Goal: Information Seeking & Learning: Learn about a topic

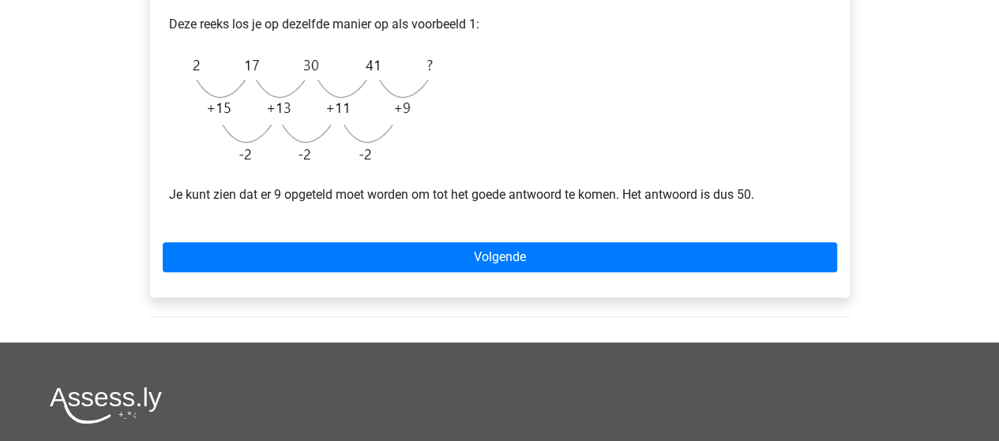
scroll to position [383, 0]
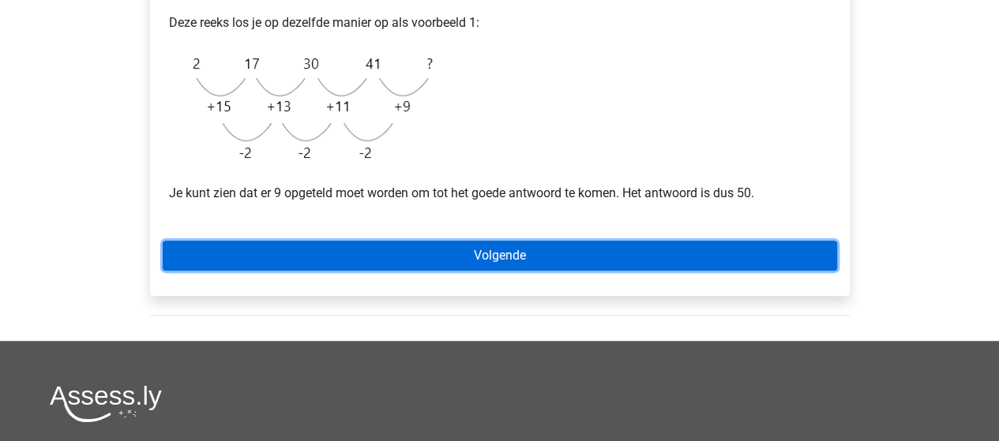
click at [398, 256] on link "Volgende" at bounding box center [500, 256] width 674 height 30
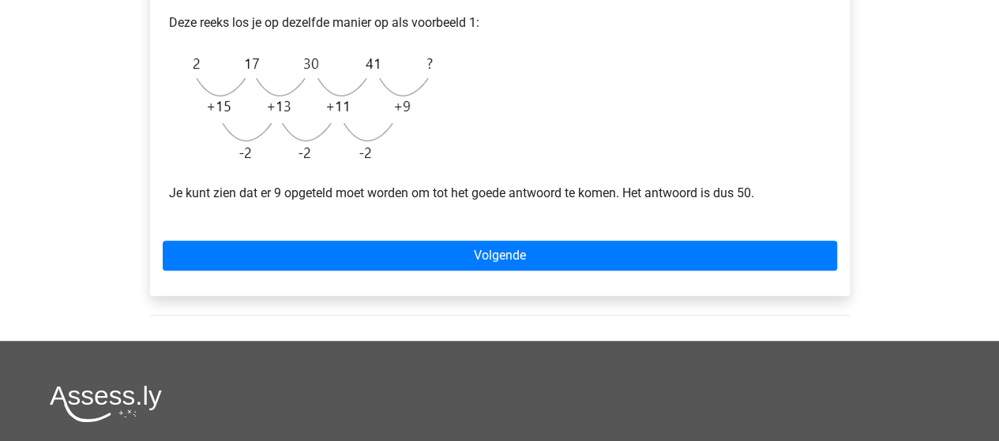
click at [365, 271] on div "Voorbeeld 2 Je kunt ook een reeks hebben waarbij het verschil steeds kleiner wo…" at bounding box center [499, 92] width 699 height 407
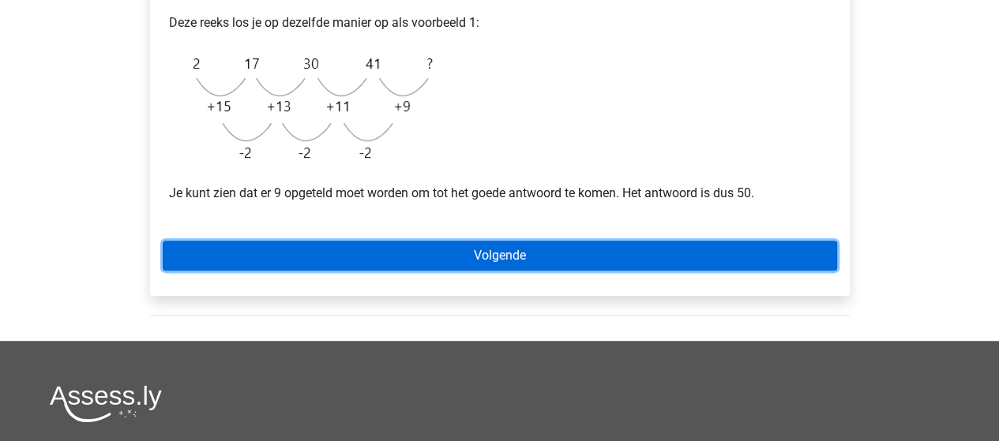
click at [386, 245] on link "Volgende" at bounding box center [500, 256] width 674 height 30
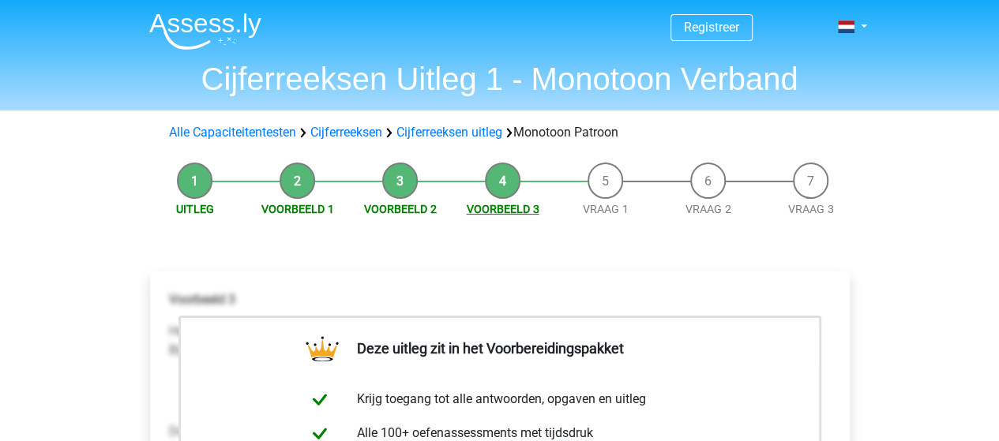
click at [483, 203] on link "Voorbeeld 3" at bounding box center [503, 209] width 73 height 13
click at [490, 200] on li "Voorbeeld 3" at bounding box center [503, 190] width 103 height 55
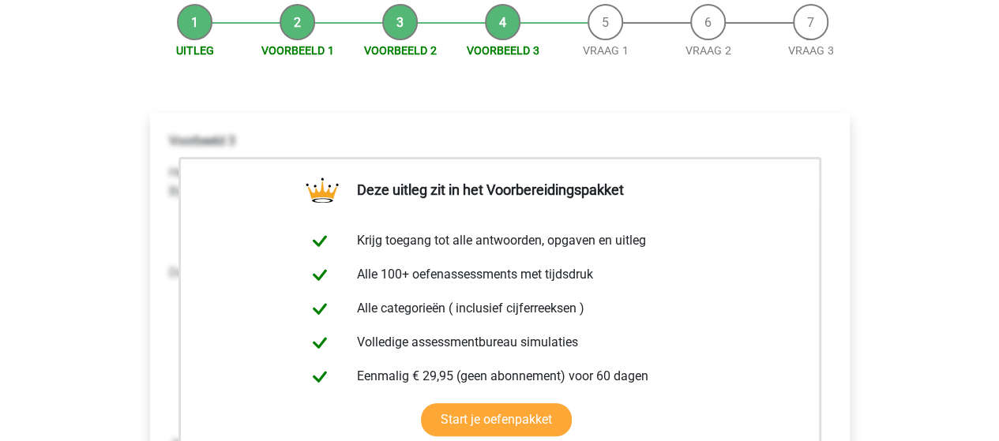
scroll to position [157, 0]
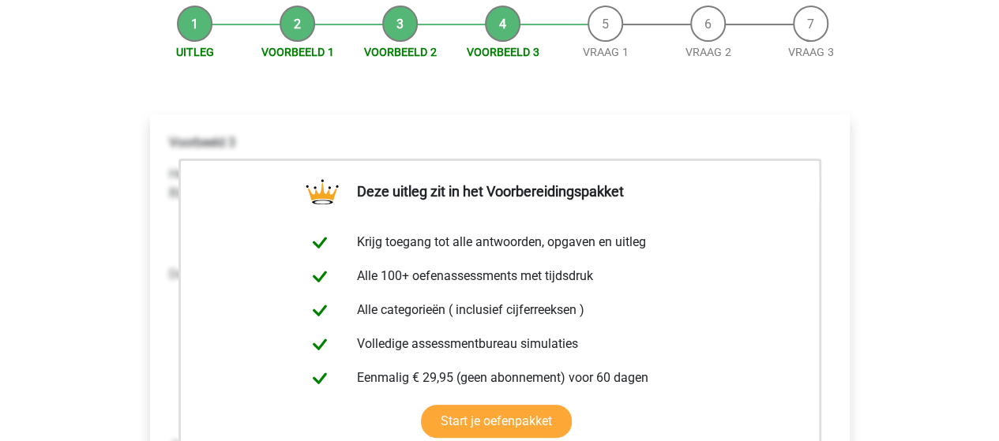
click at [393, 39] on li "Voorbeeld 2" at bounding box center [400, 33] width 103 height 55
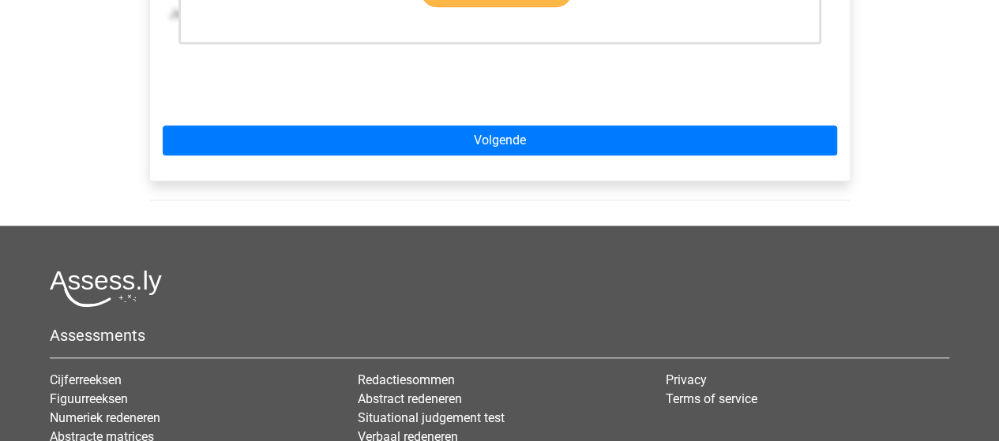
scroll to position [591, 0]
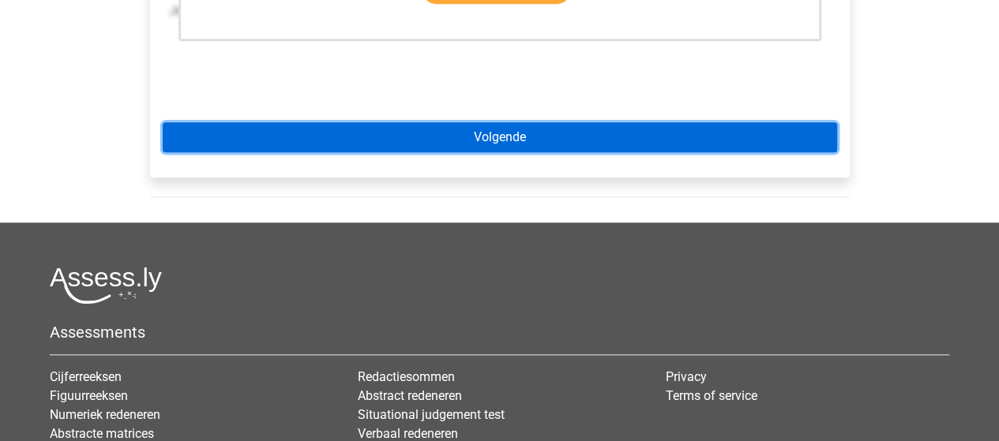
click at [471, 126] on link "Volgende" at bounding box center [500, 137] width 674 height 30
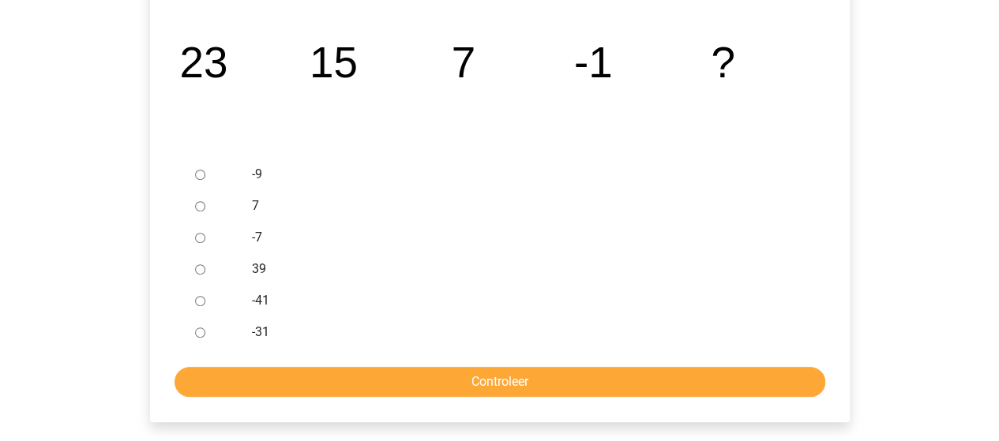
scroll to position [336, 0]
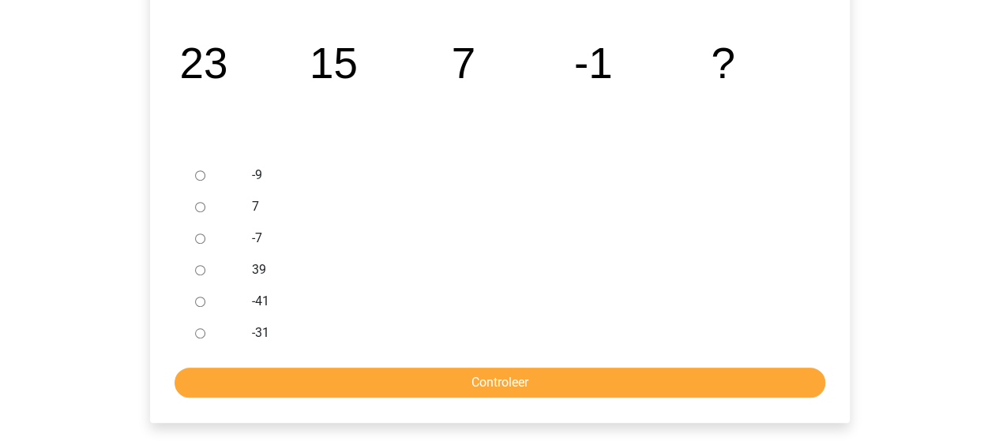
click at [204, 177] on input "-9" at bounding box center [200, 176] width 10 height 10
radio input "true"
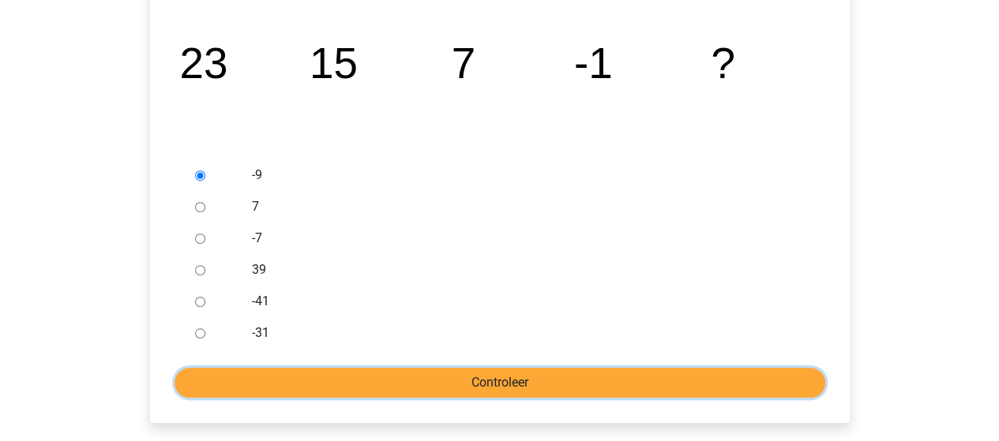
click at [390, 395] on input "Controleer" at bounding box center [499, 383] width 650 height 30
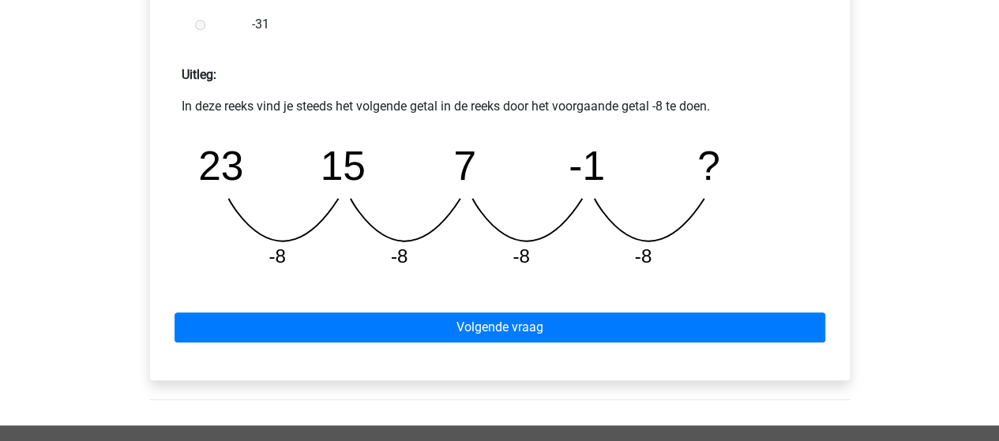
scroll to position [669, 0]
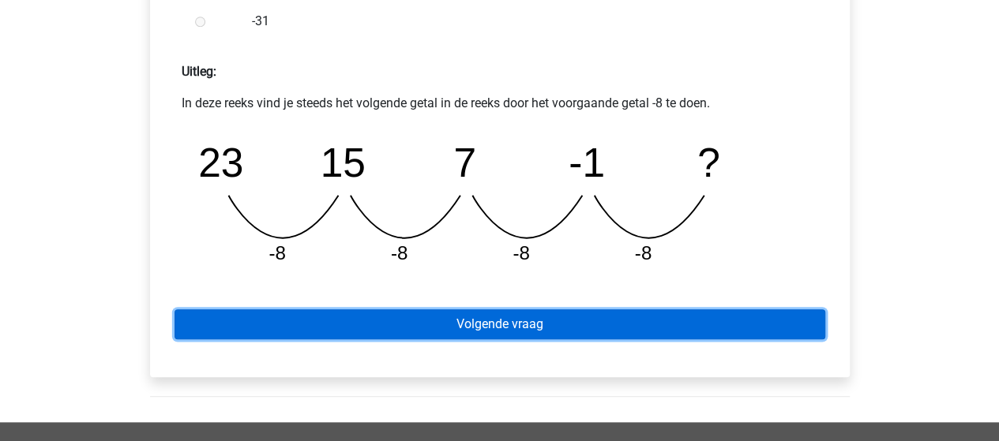
click at [415, 329] on link "Volgende vraag" at bounding box center [499, 324] width 650 height 30
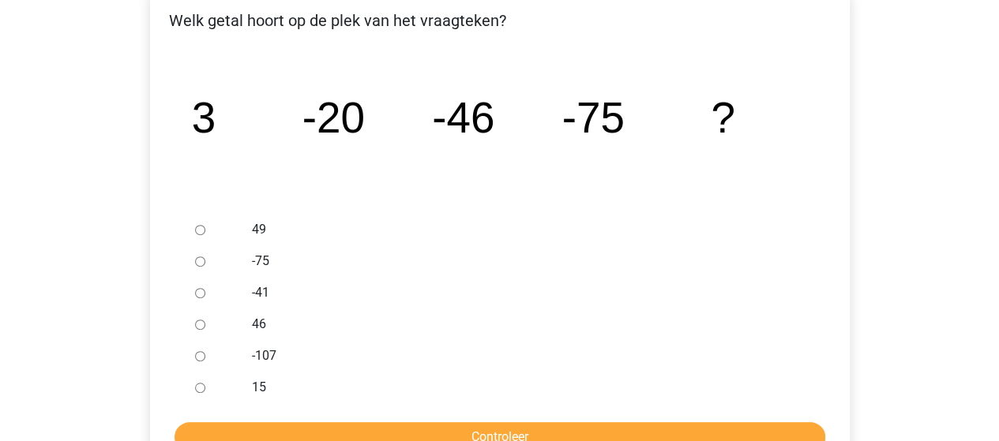
scroll to position [284, 0]
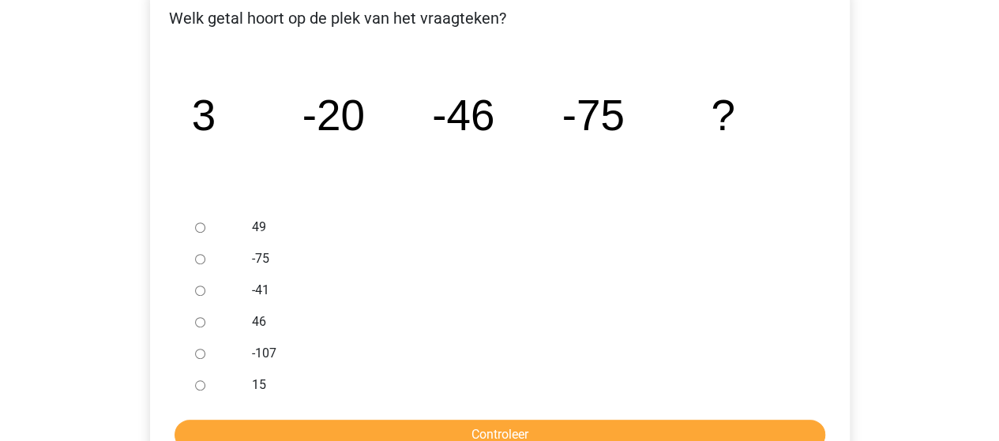
click at [254, 354] on label "-107" at bounding box center [525, 353] width 546 height 19
click at [205, 354] on input "-107" at bounding box center [200, 354] width 10 height 10
radio input "true"
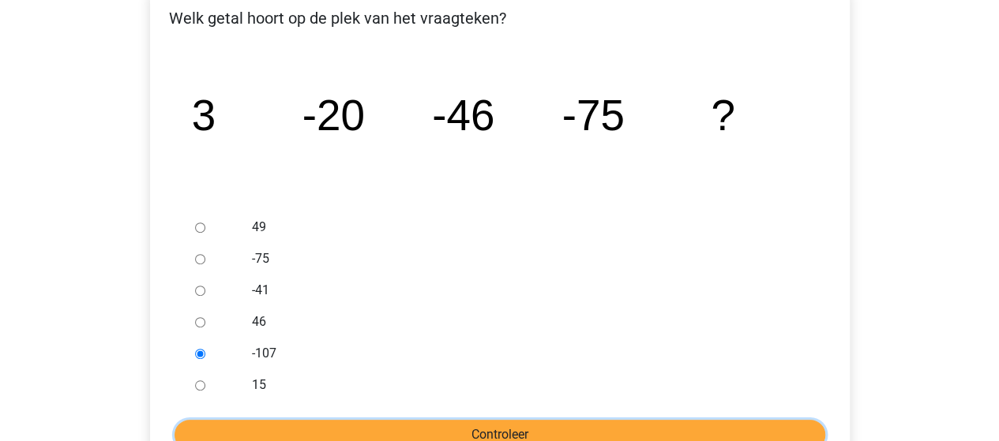
click at [346, 427] on input "Controleer" at bounding box center [499, 435] width 650 height 30
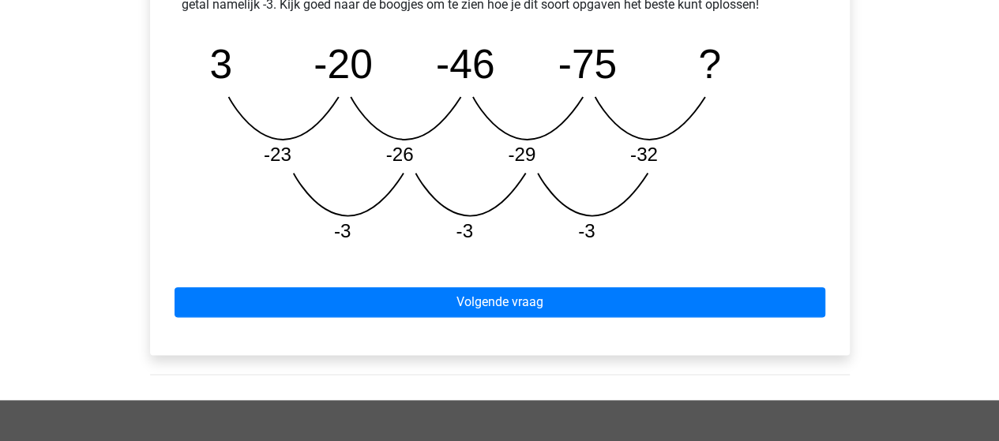
scroll to position [808, 0]
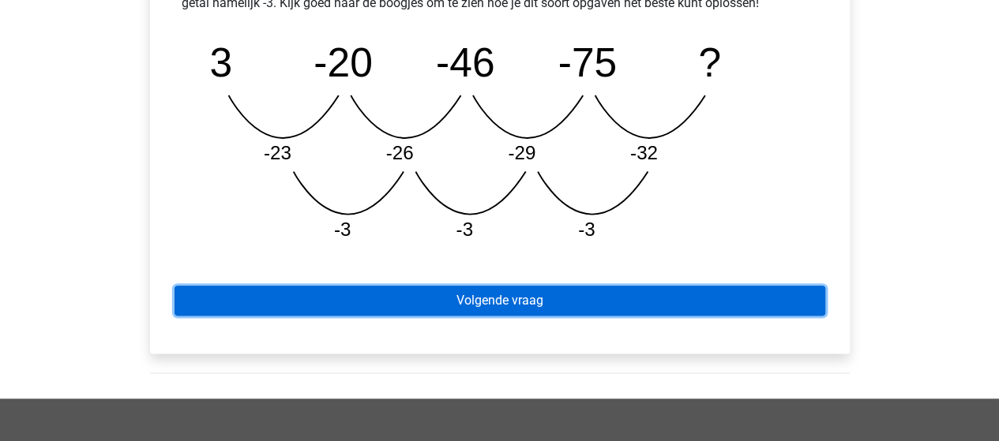
click at [393, 299] on link "Volgende vraag" at bounding box center [499, 301] width 650 height 30
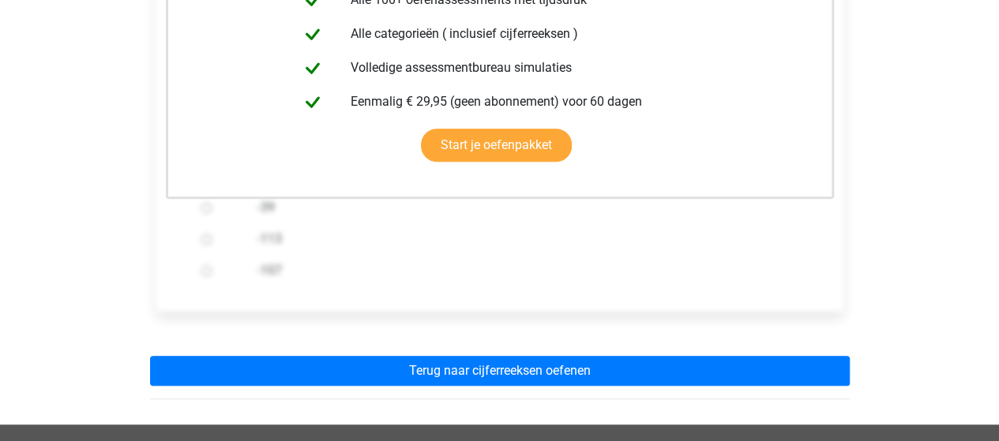
scroll to position [403, 0]
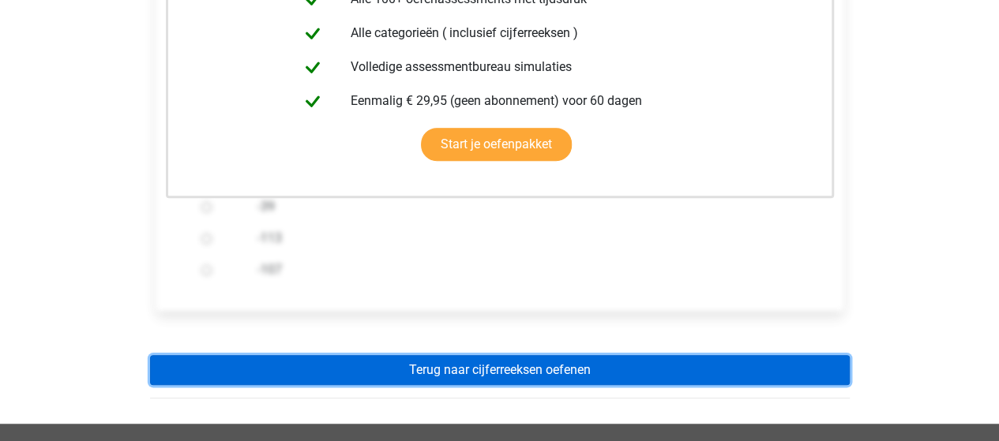
click at [407, 364] on link "Terug naar cijferreeksen oefenen" at bounding box center [499, 370] width 699 height 30
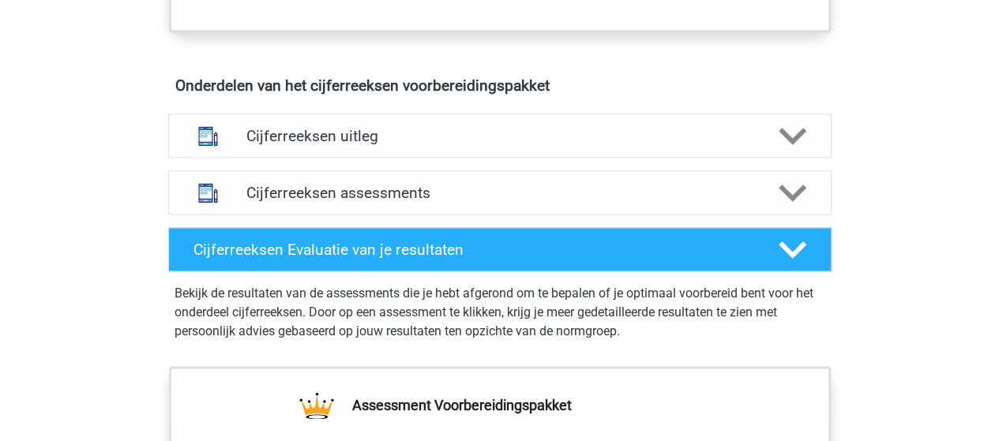
scroll to position [889, 0]
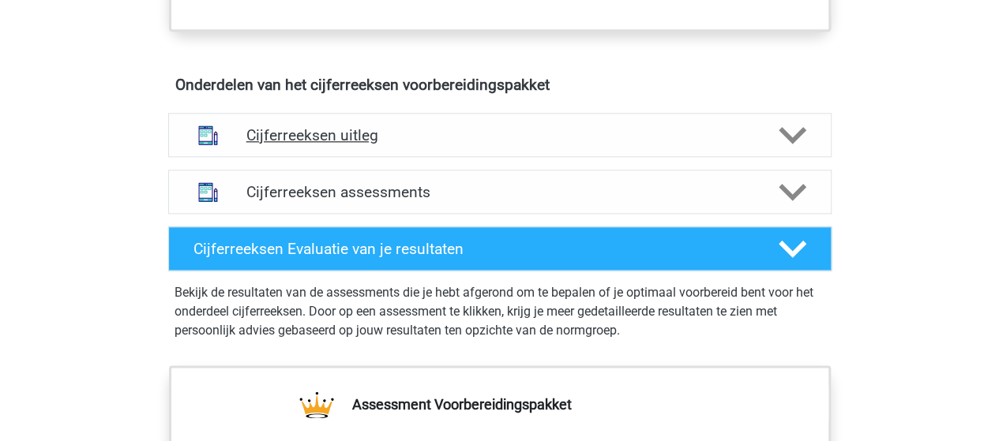
click at [401, 144] on h4 "Cijferreeksen uitleg" at bounding box center [499, 135] width 507 height 18
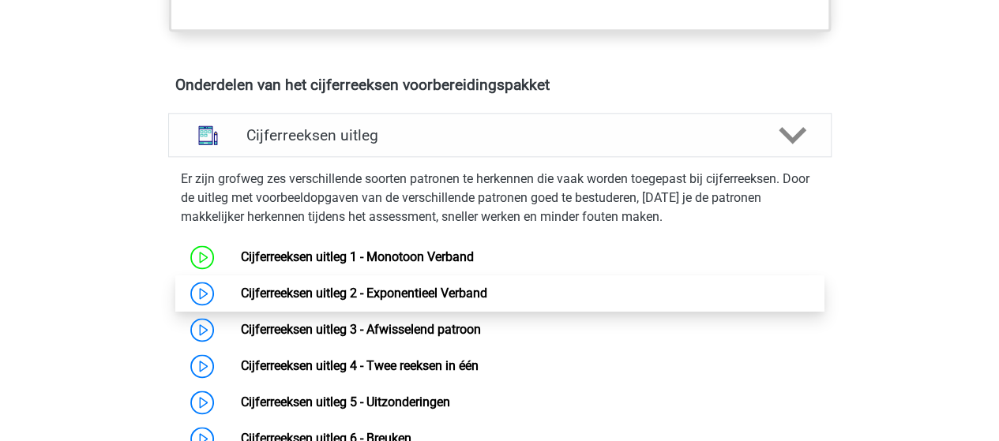
click at [342, 301] on link "Cijferreeksen uitleg 2 - Exponentieel Verband" at bounding box center [364, 293] width 246 height 15
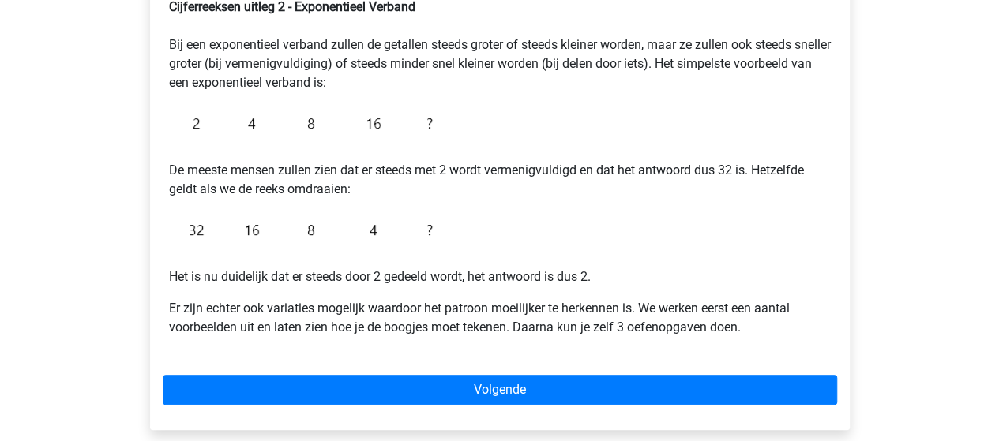
scroll to position [298, 0]
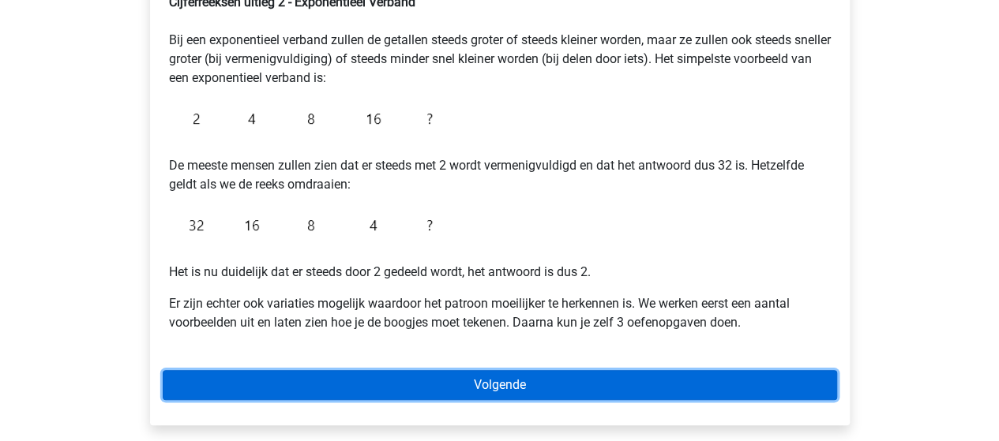
click at [379, 384] on link "Volgende" at bounding box center [500, 385] width 674 height 30
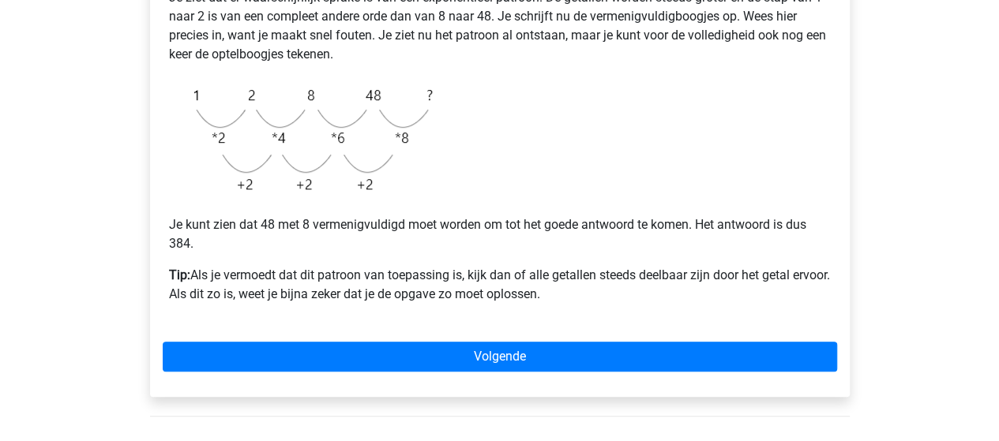
scroll to position [392, 0]
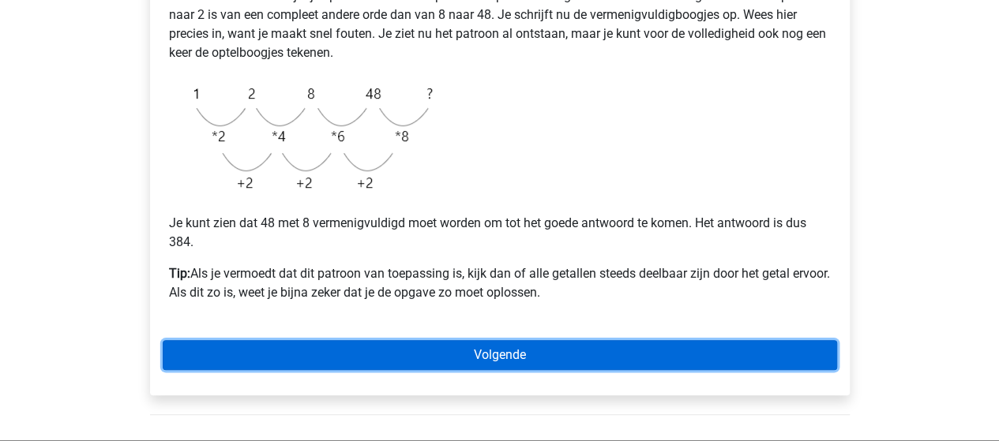
click at [392, 361] on link "Volgende" at bounding box center [500, 355] width 674 height 30
click at [395, 364] on link "Volgende" at bounding box center [500, 355] width 674 height 30
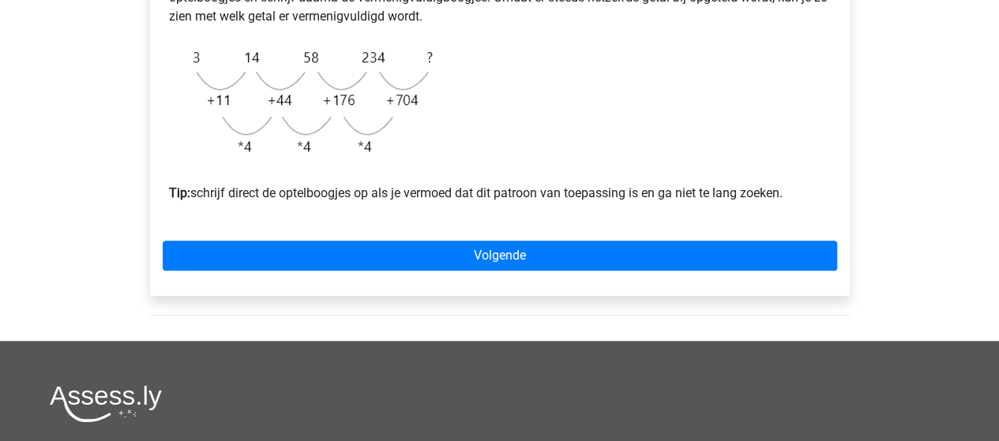
scroll to position [562, 0]
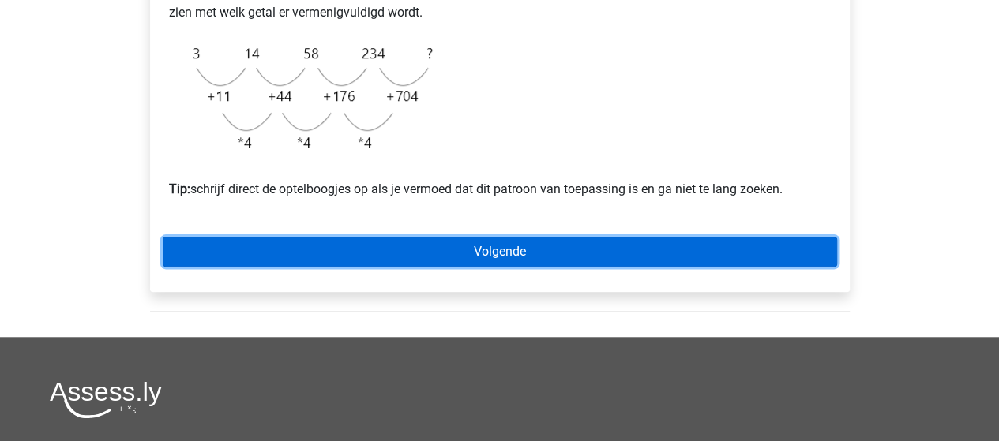
click at [521, 267] on link "Volgende" at bounding box center [500, 252] width 674 height 30
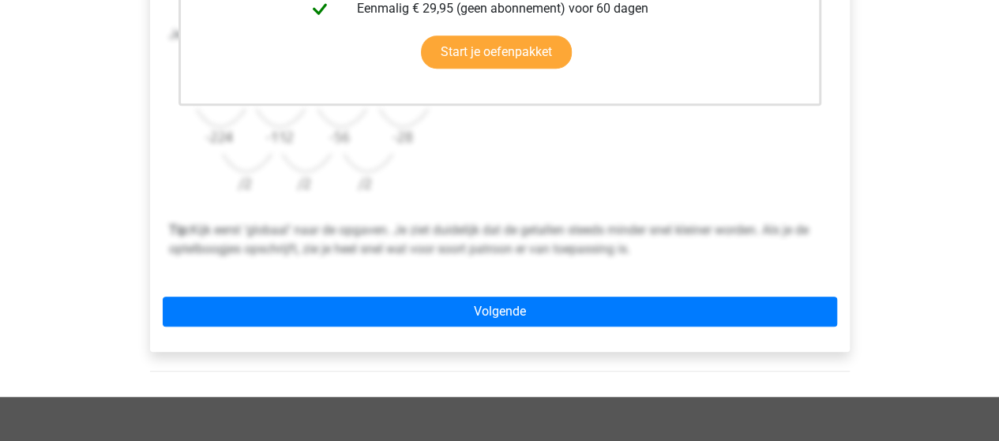
scroll to position [527, 0]
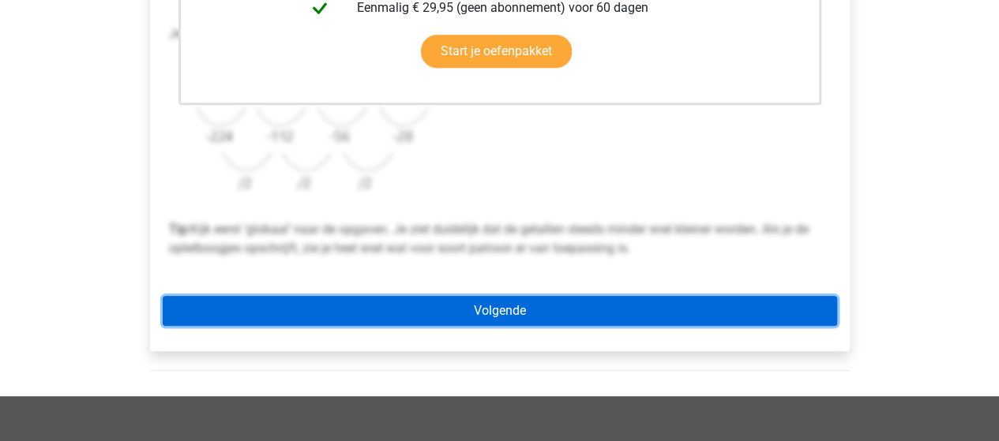
click at [505, 303] on link "Volgende" at bounding box center [500, 311] width 674 height 30
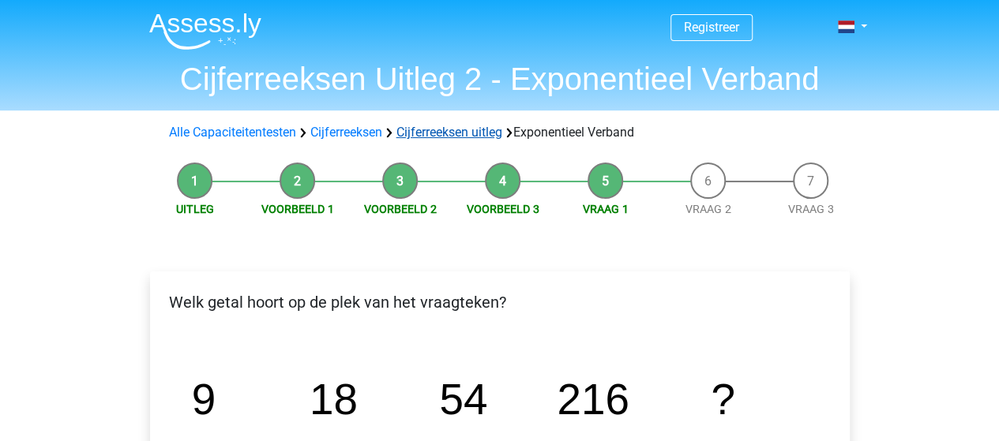
click at [446, 129] on link "Cijferreeksen uitleg" at bounding box center [449, 132] width 106 height 15
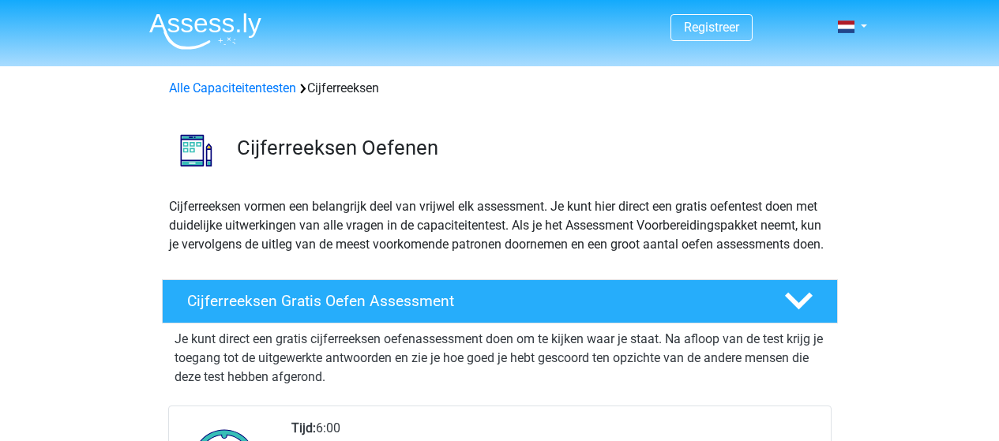
scroll to position [1012, 0]
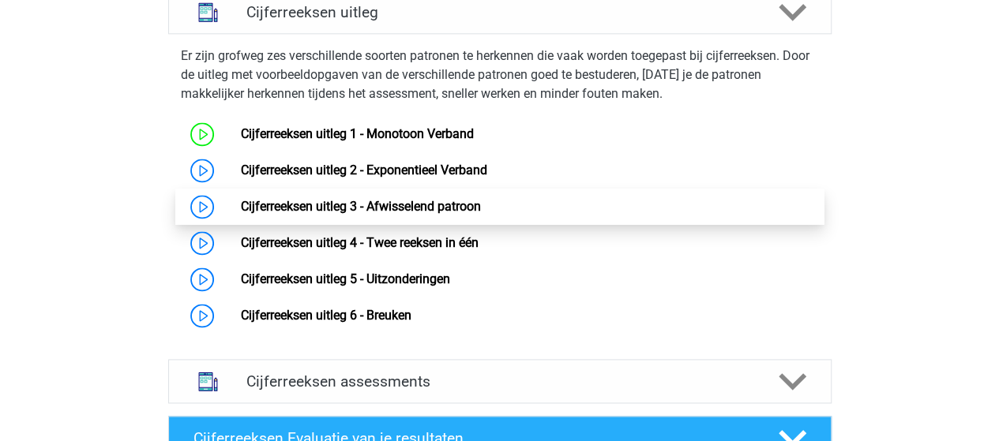
click at [429, 214] on link "Cijferreeksen uitleg 3 - Afwisselend patroon" at bounding box center [361, 206] width 240 height 15
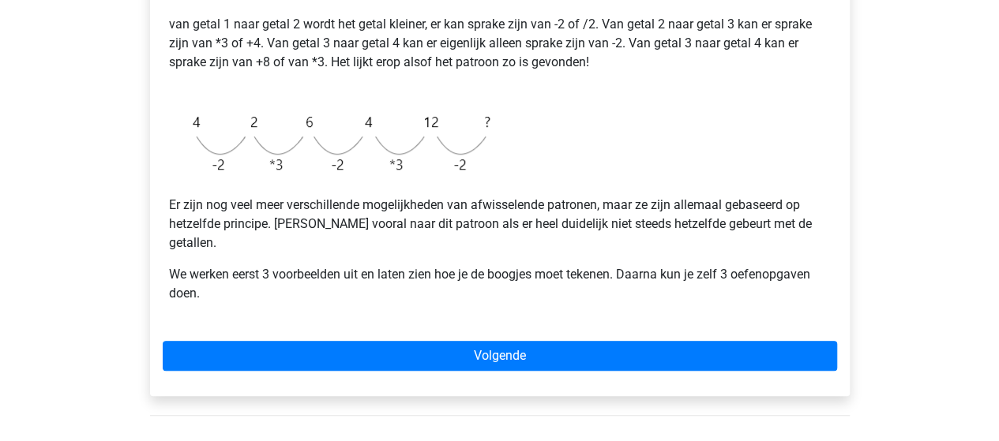
scroll to position [416, 0]
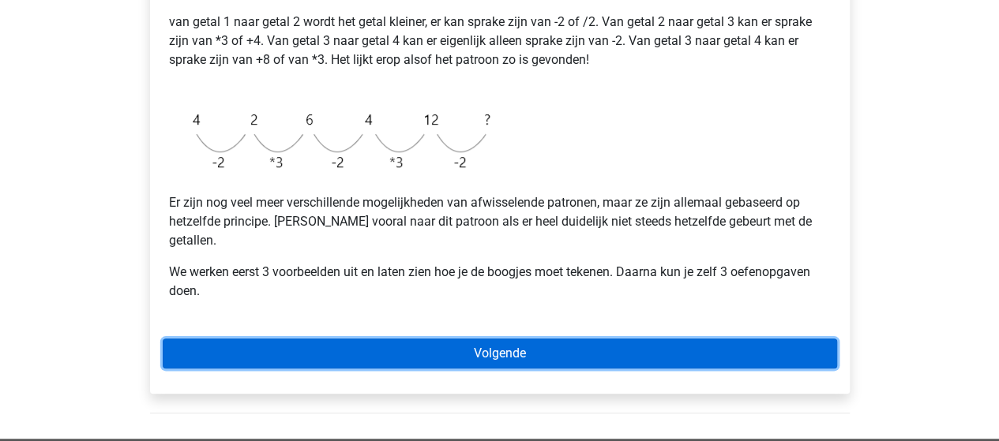
click at [408, 339] on link "Volgende" at bounding box center [500, 354] width 674 height 30
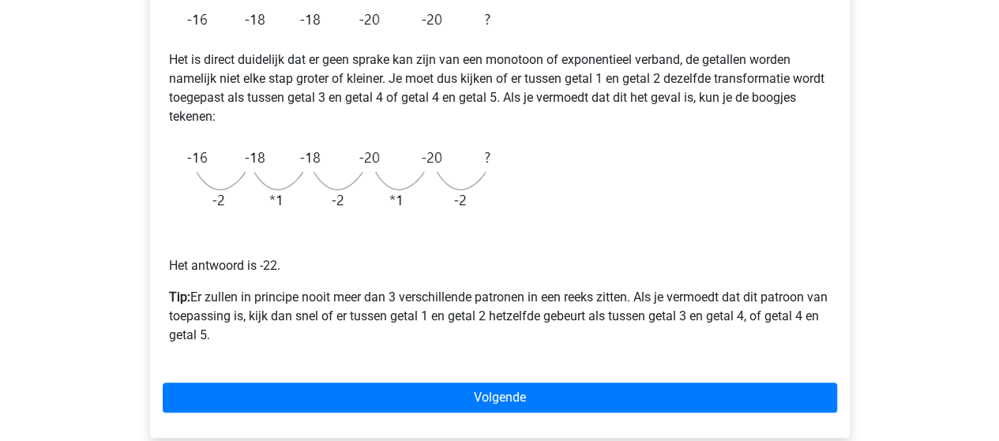
scroll to position [322, 0]
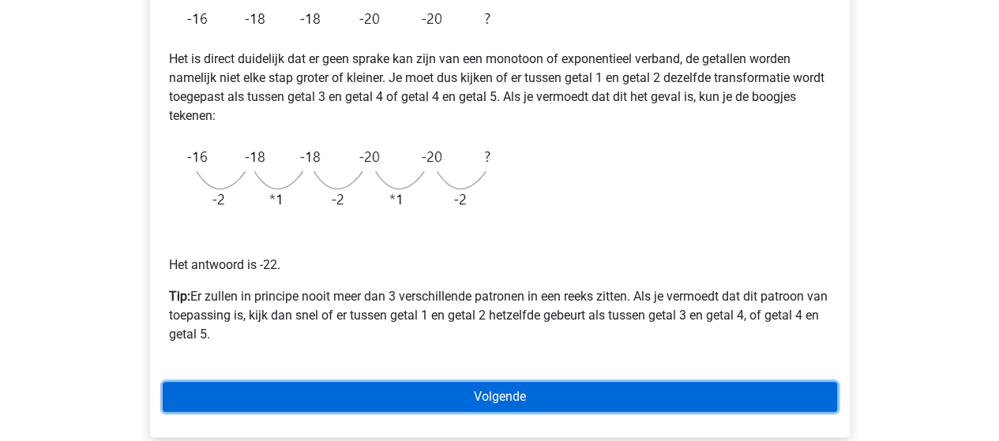
click at [407, 397] on link "Volgende" at bounding box center [500, 397] width 674 height 30
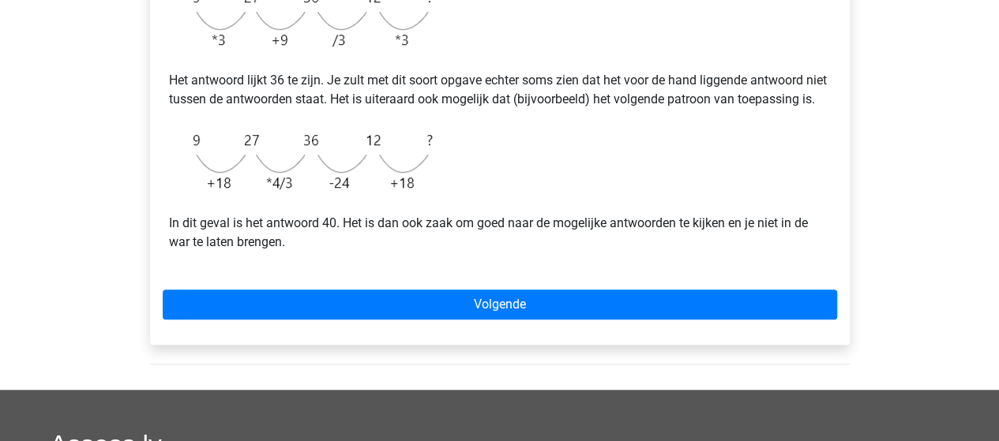
scroll to position [476, 0]
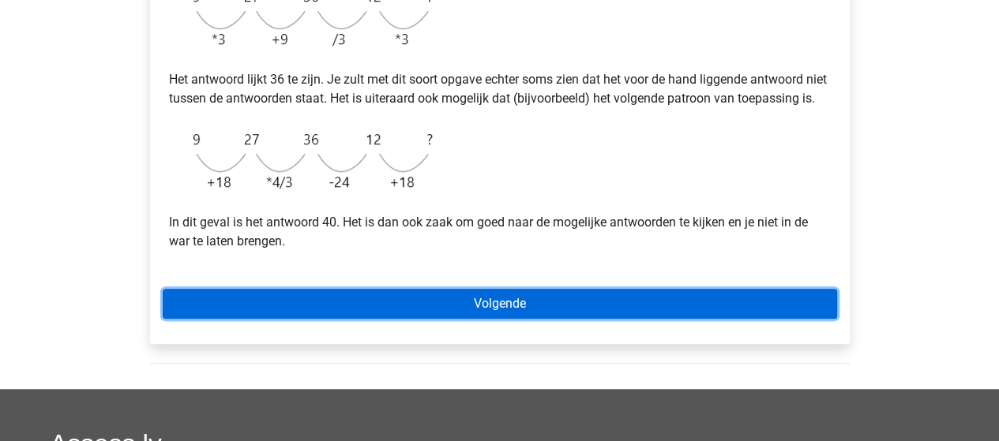
click at [540, 319] on link "Volgende" at bounding box center [500, 304] width 674 height 30
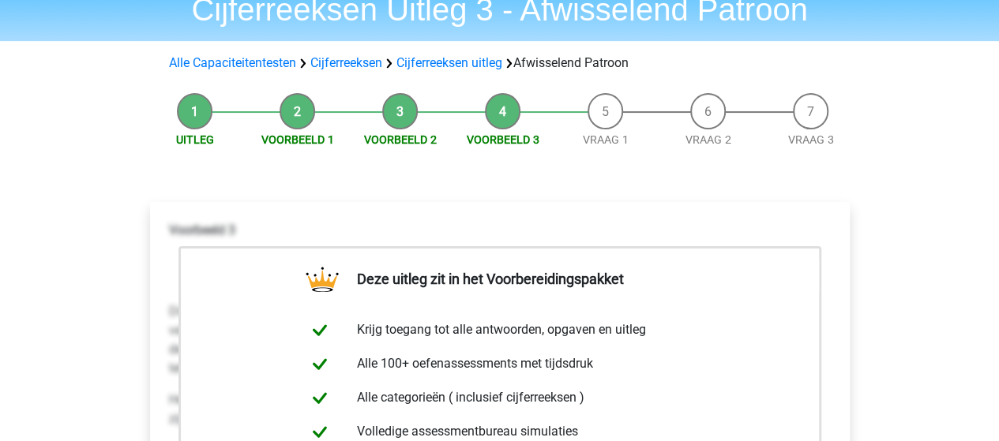
scroll to position [53, 0]
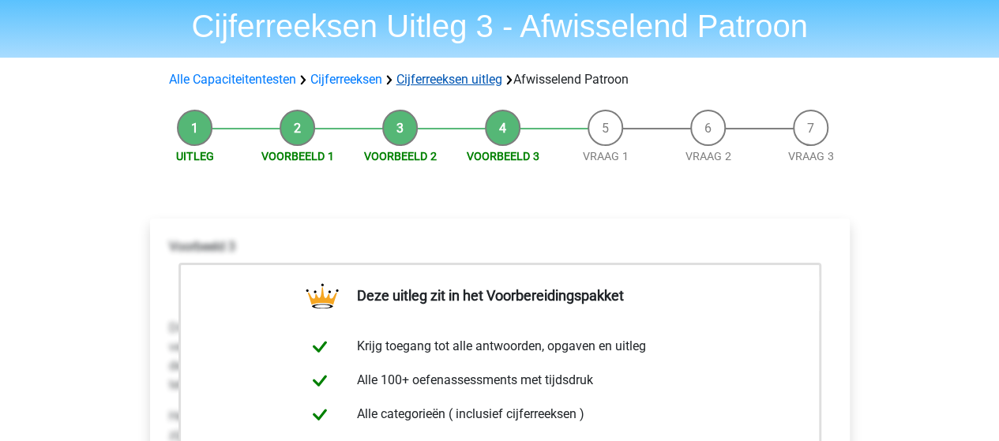
click at [429, 81] on link "Cijferreeksen uitleg" at bounding box center [449, 79] width 106 height 15
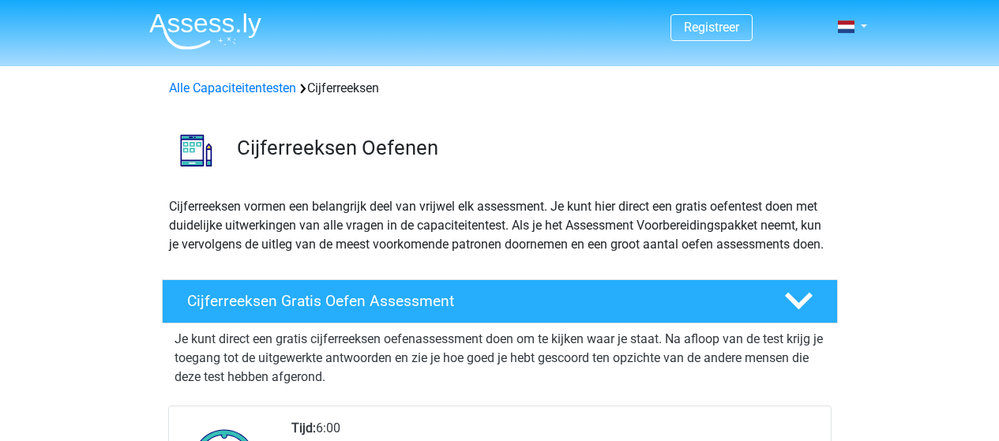
scroll to position [1012, 0]
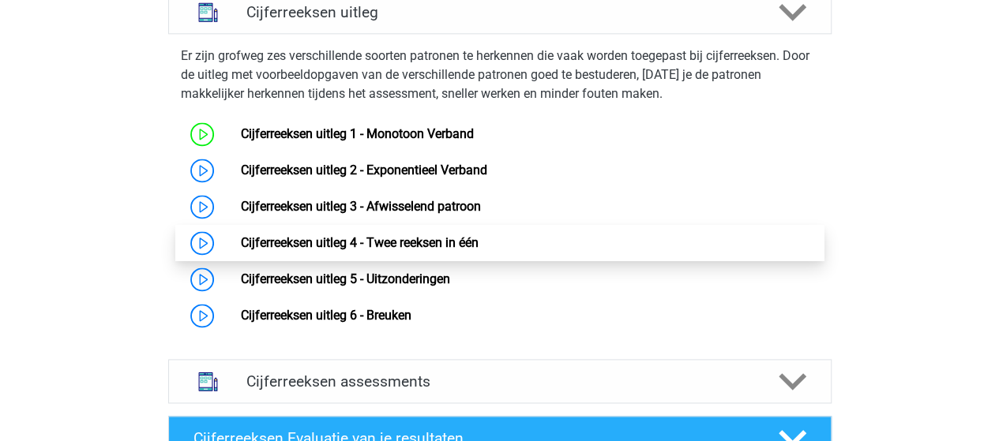
click at [404, 250] on link "Cijferreeksen uitleg 4 - Twee reeksen in één" at bounding box center [360, 242] width 238 height 15
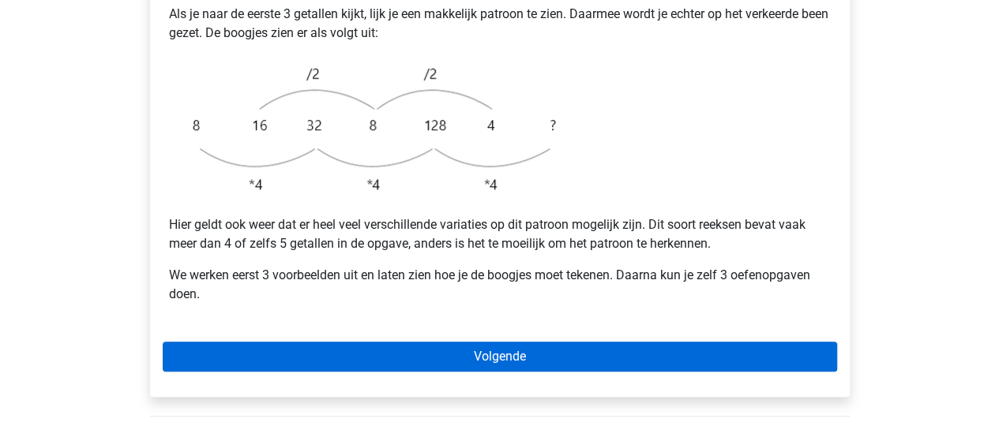
scroll to position [474, 0]
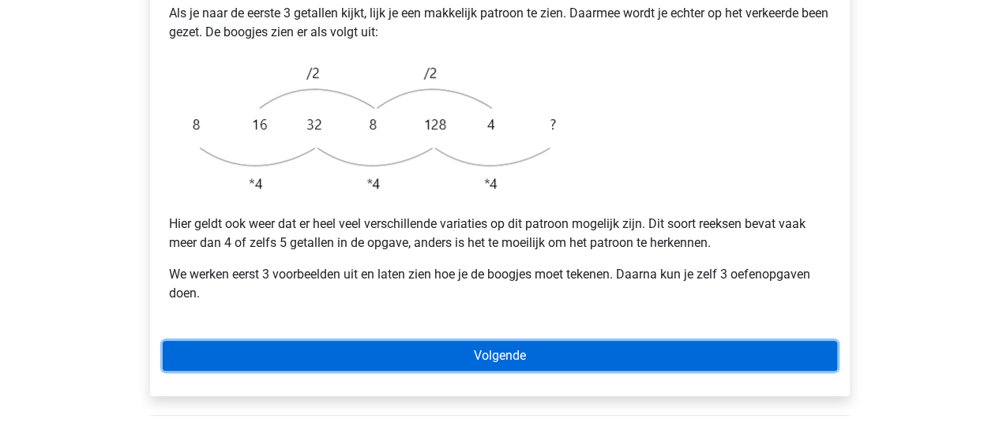
click at [429, 341] on link "Volgende" at bounding box center [500, 356] width 674 height 30
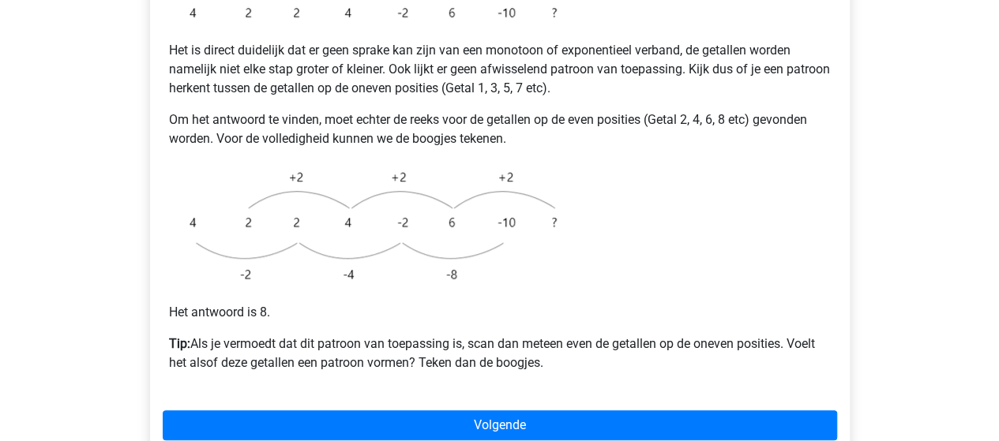
scroll to position [364, 0]
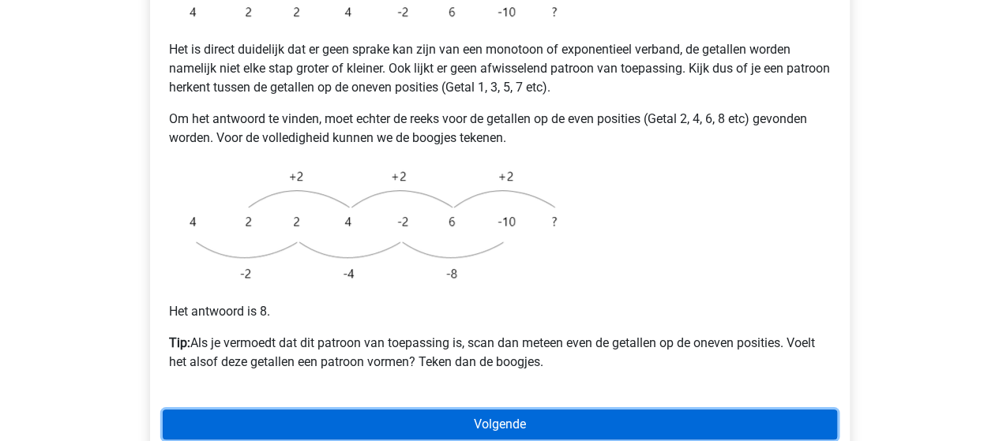
click at [414, 410] on link "Volgende" at bounding box center [500, 425] width 674 height 30
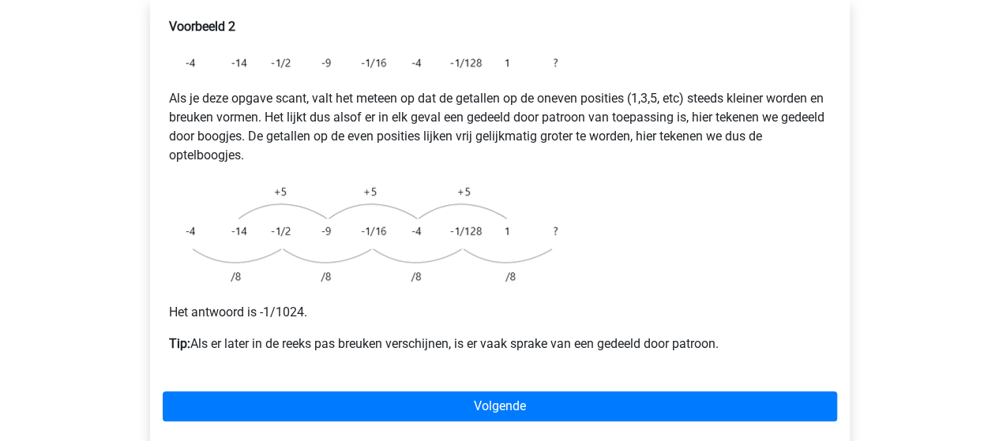
scroll to position [312, 0]
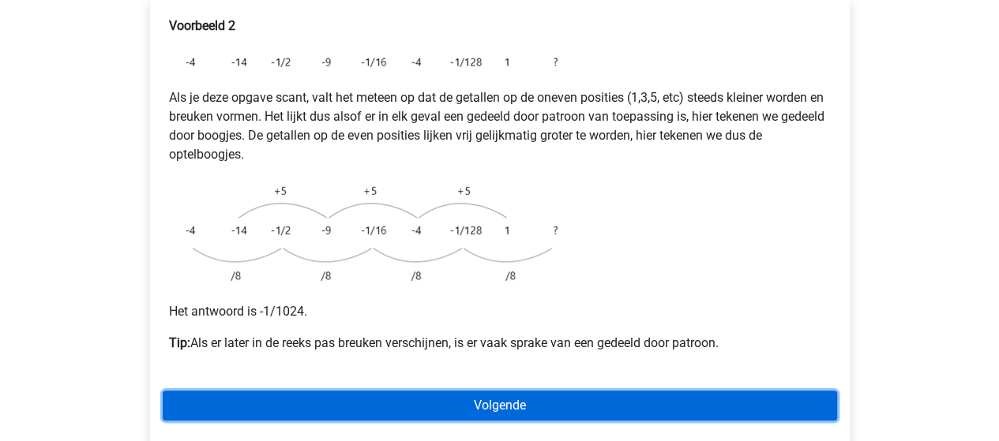
click at [416, 391] on link "Volgende" at bounding box center [500, 406] width 674 height 30
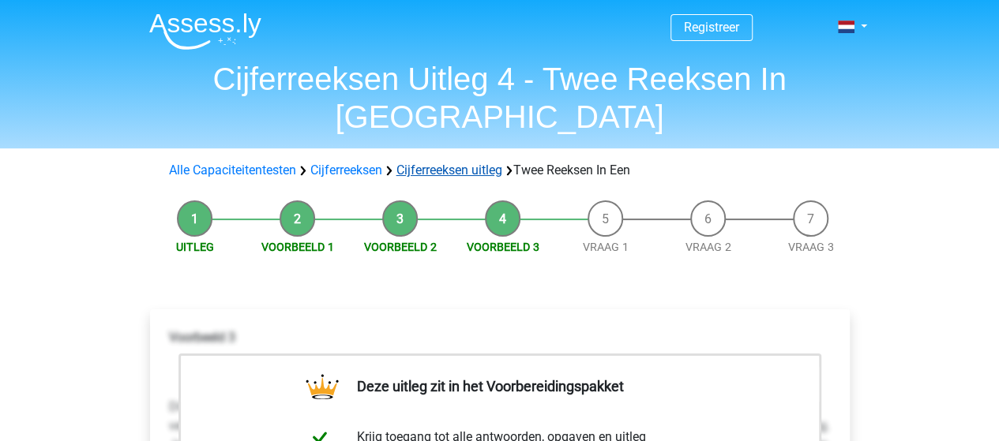
click at [422, 163] on link "Cijferreeksen uitleg" at bounding box center [449, 170] width 106 height 15
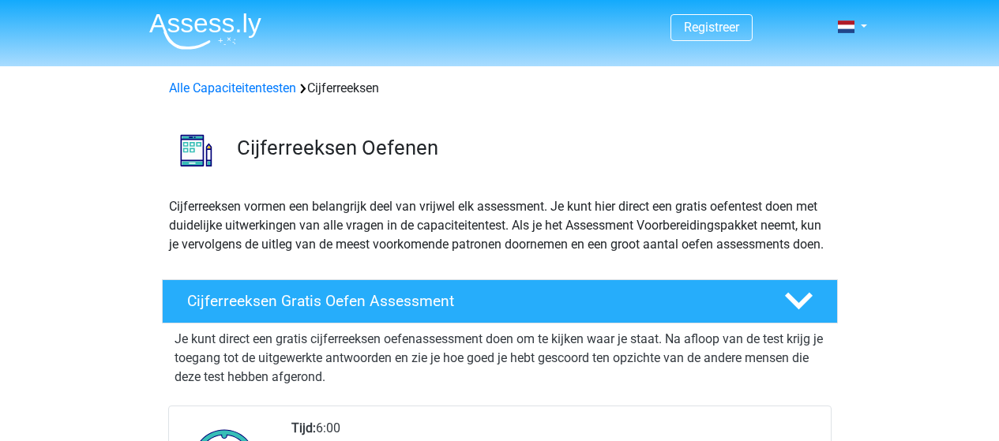
scroll to position [1012, 0]
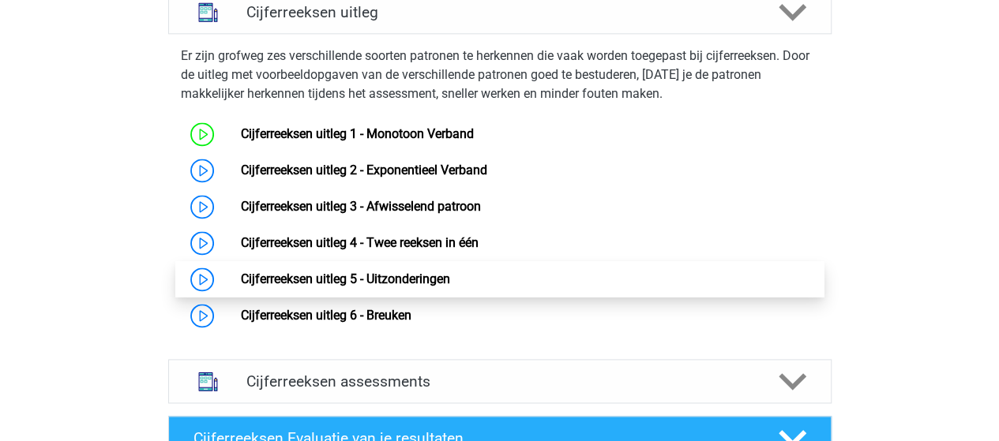
click at [399, 287] on link "Cijferreeksen uitleg 5 - Uitzonderingen" at bounding box center [345, 279] width 209 height 15
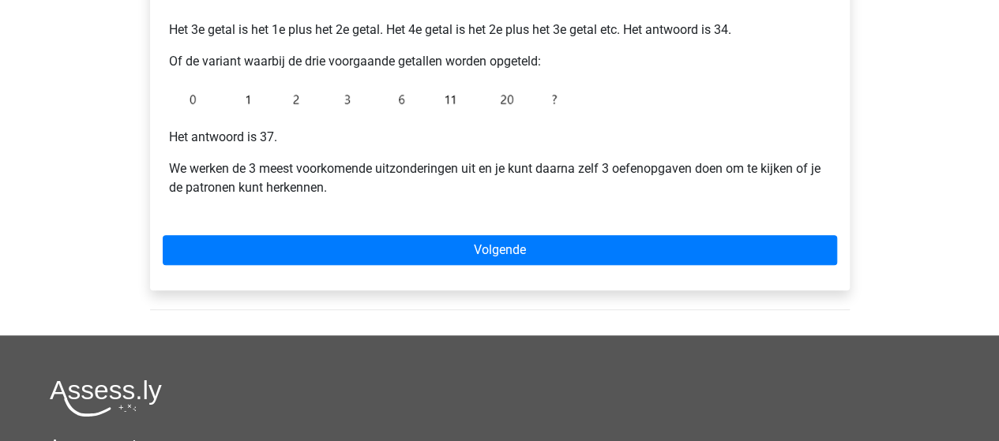
scroll to position [442, 0]
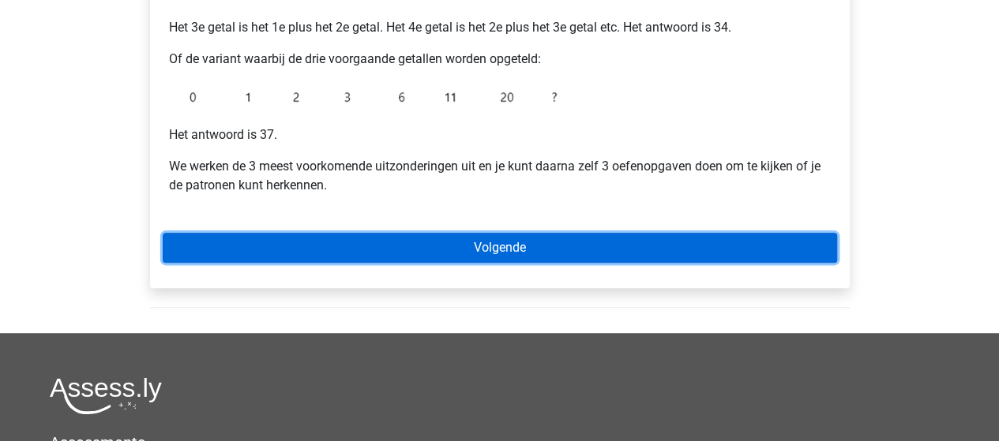
click at [421, 245] on link "Volgende" at bounding box center [500, 248] width 674 height 30
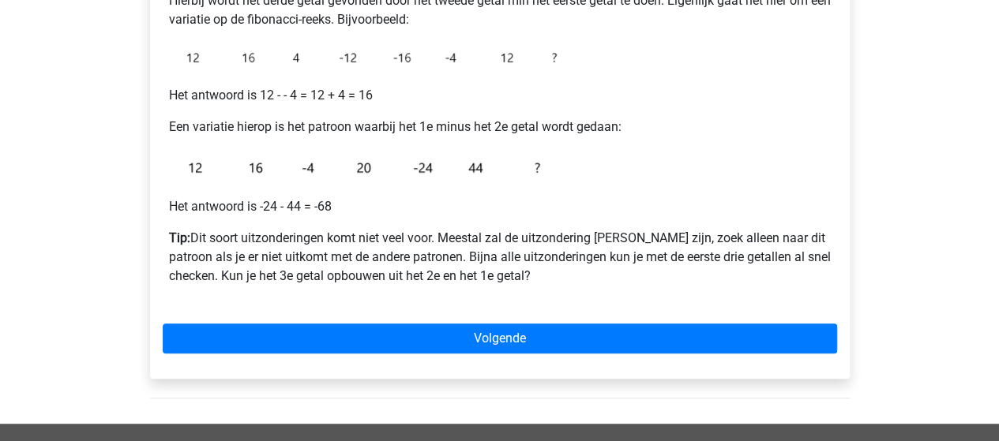
scroll to position [328, 0]
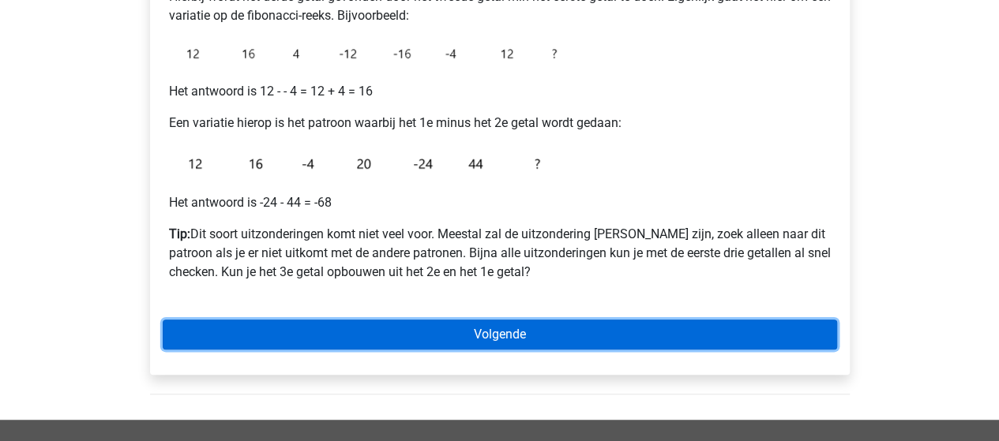
click at [316, 333] on link "Volgende" at bounding box center [500, 335] width 674 height 30
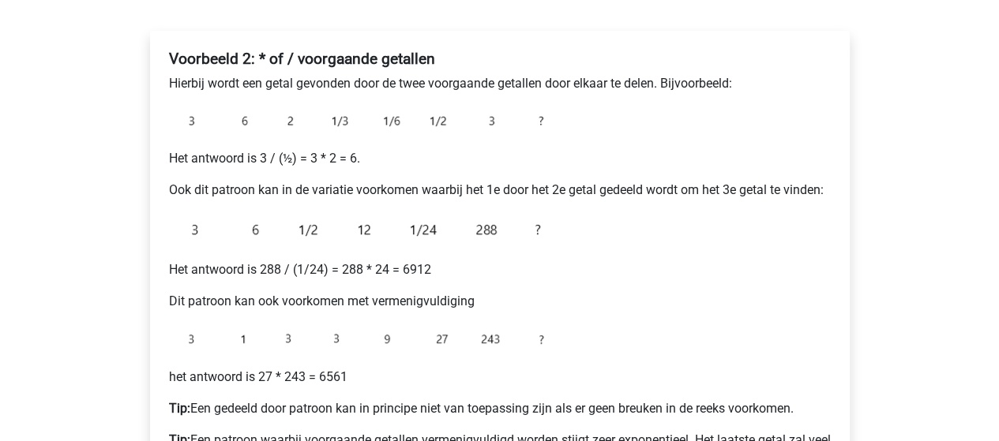
scroll to position [238, 0]
